Goal: Task Accomplishment & Management: Use online tool/utility

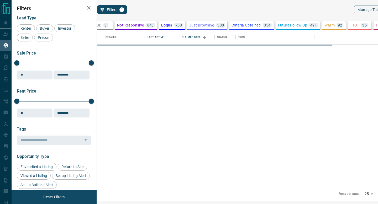
scroll to position [157, 279]
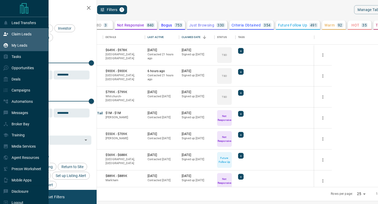
click at [6, 29] on div "Claim Leads" at bounding box center [24, 34] width 49 height 11
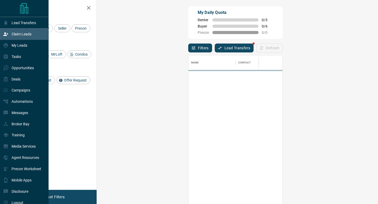
scroll to position [155, 270]
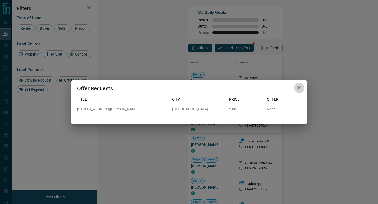
click at [301, 87] on icon "button" at bounding box center [299, 88] width 6 height 6
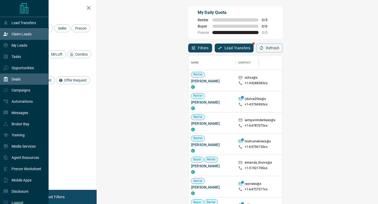
click at [16, 81] on p "Deals" at bounding box center [16, 79] width 9 height 4
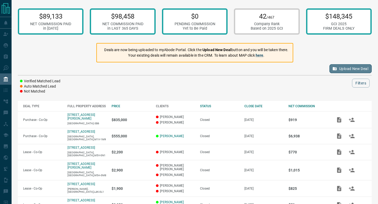
click at [342, 65] on button "Upload New Deal" at bounding box center [351, 68] width 42 height 9
